Goal: Find specific page/section

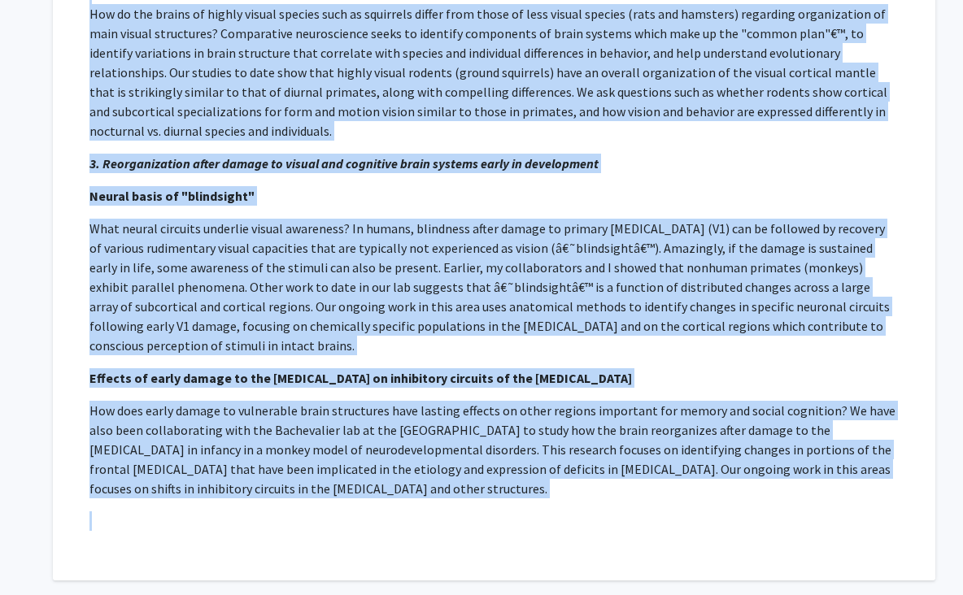
scroll to position [563, 0]
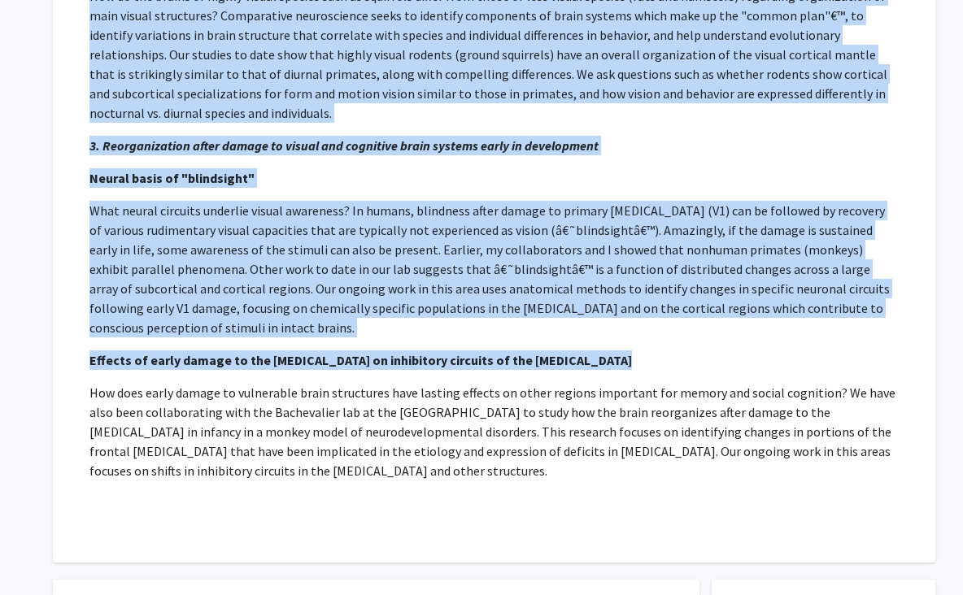
drag, startPoint x: 88, startPoint y: 133, endPoint x: 415, endPoint y: 468, distance: 468.6
click at [415, 468] on div "Request for Hillary Rodman Departments: Neuroscience and Behavioral Biology, Ps…" at bounding box center [494, 50] width 842 height 983
copy div "Research Description: Comparative organization, development and plasticity of b…"
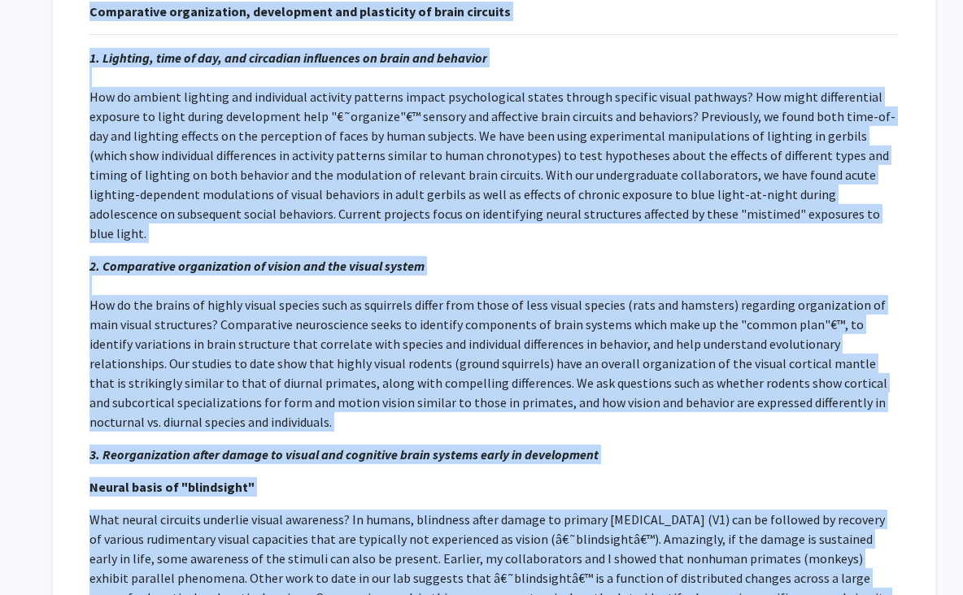
scroll to position [0, 0]
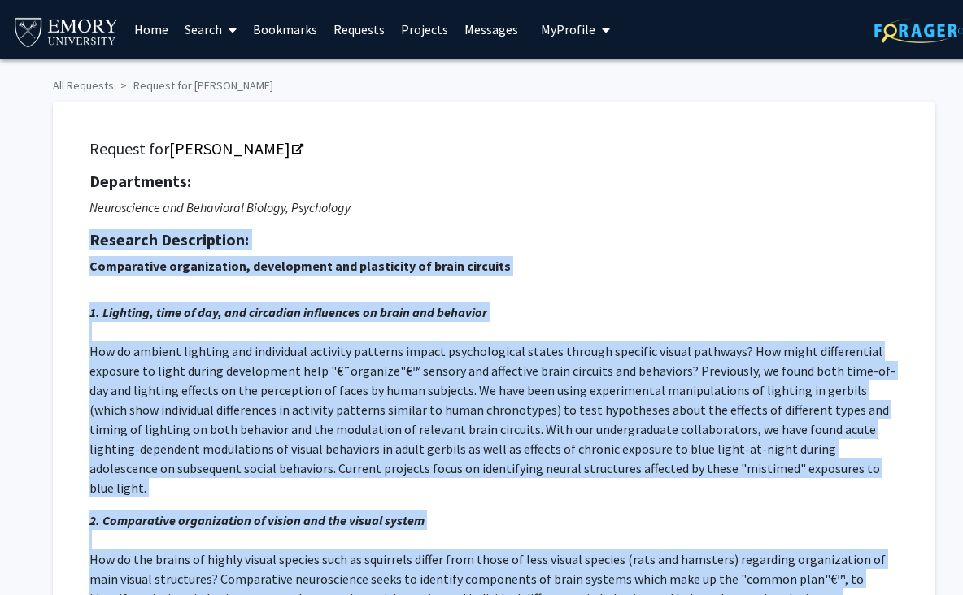
drag, startPoint x: 74, startPoint y: 147, endPoint x: 386, endPoint y: 202, distance: 316.9
copy div "Request for Hillary Rodman Departments: Neuroscience and Behavioral Biology, Ps…"
